Goal: Check status: Check status

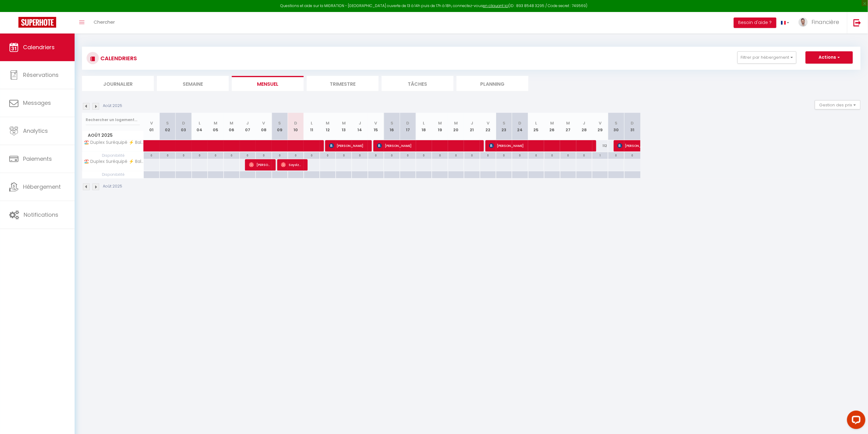
click at [360, 81] on li "Trimestre" at bounding box center [343, 83] width 72 height 15
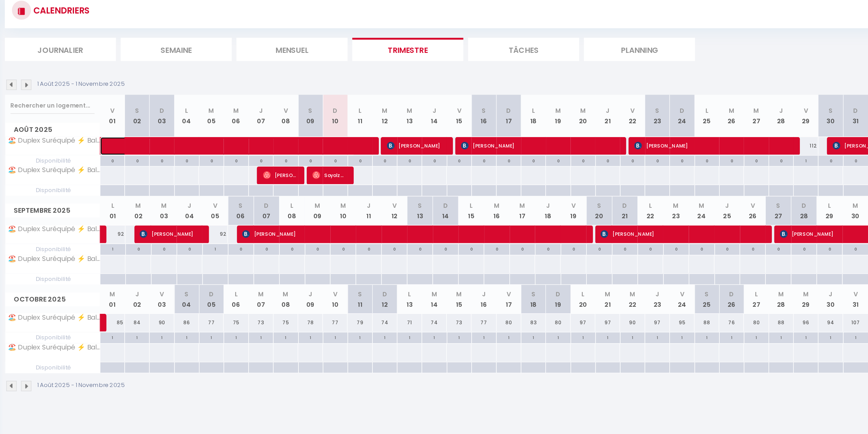
click at [290, 146] on span at bounding box center [230, 146] width 155 height 12
select select "OK"
select select "0"
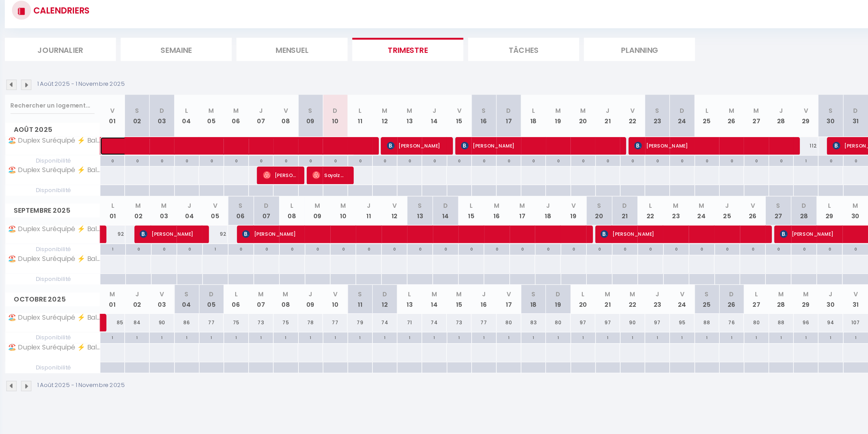
select select "1"
select select
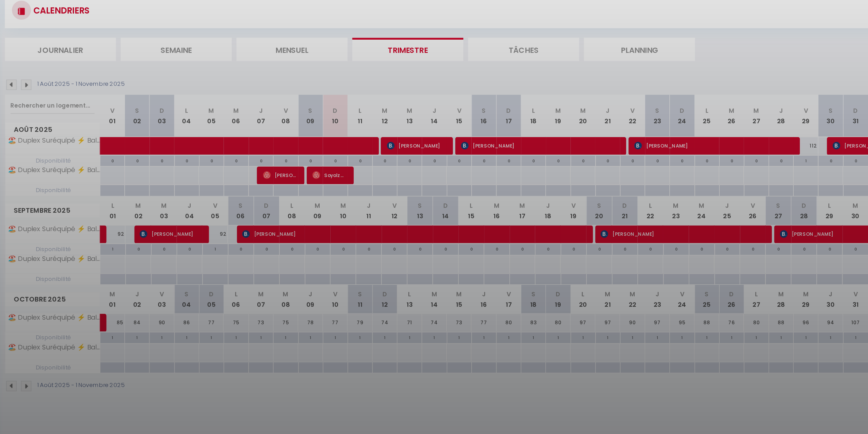
click at [431, 127] on div at bounding box center [434, 217] width 868 height 434
